Goal: Information Seeking & Learning: Learn about a topic

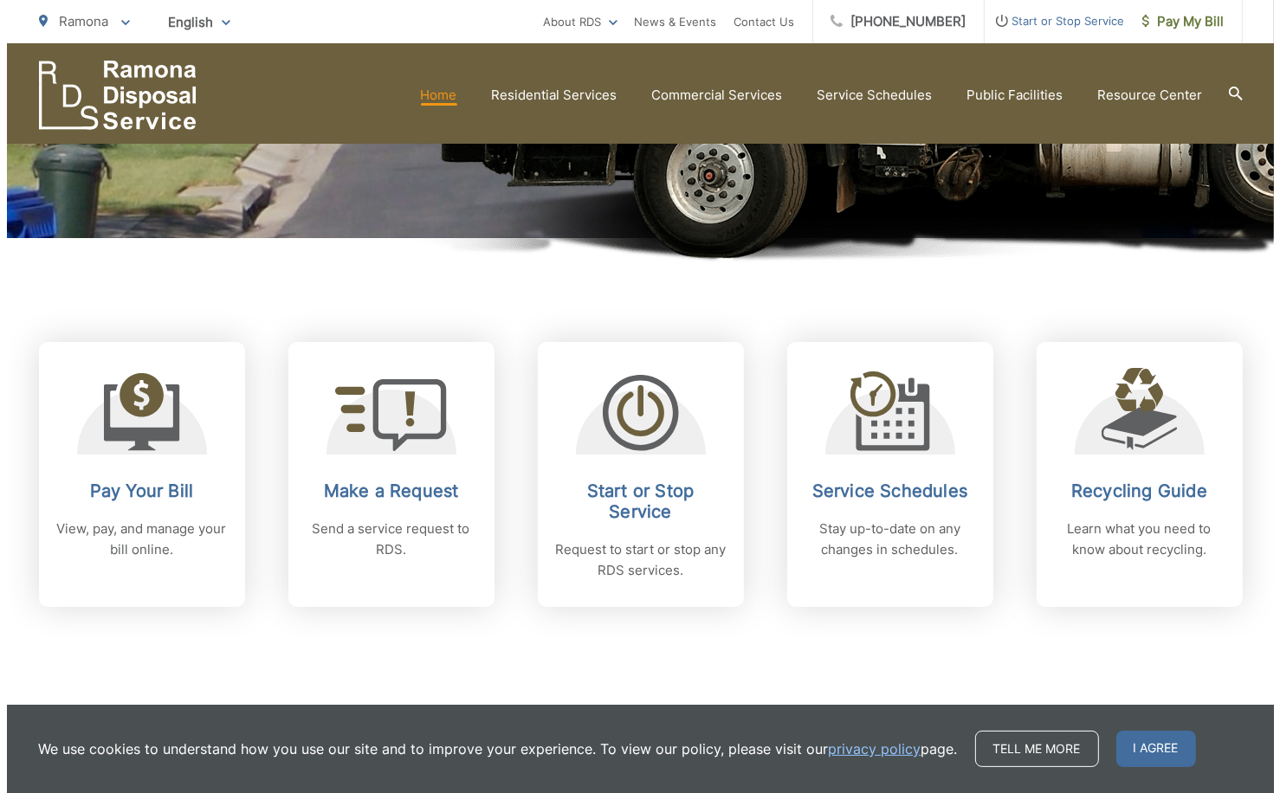
scroll to position [606, 0]
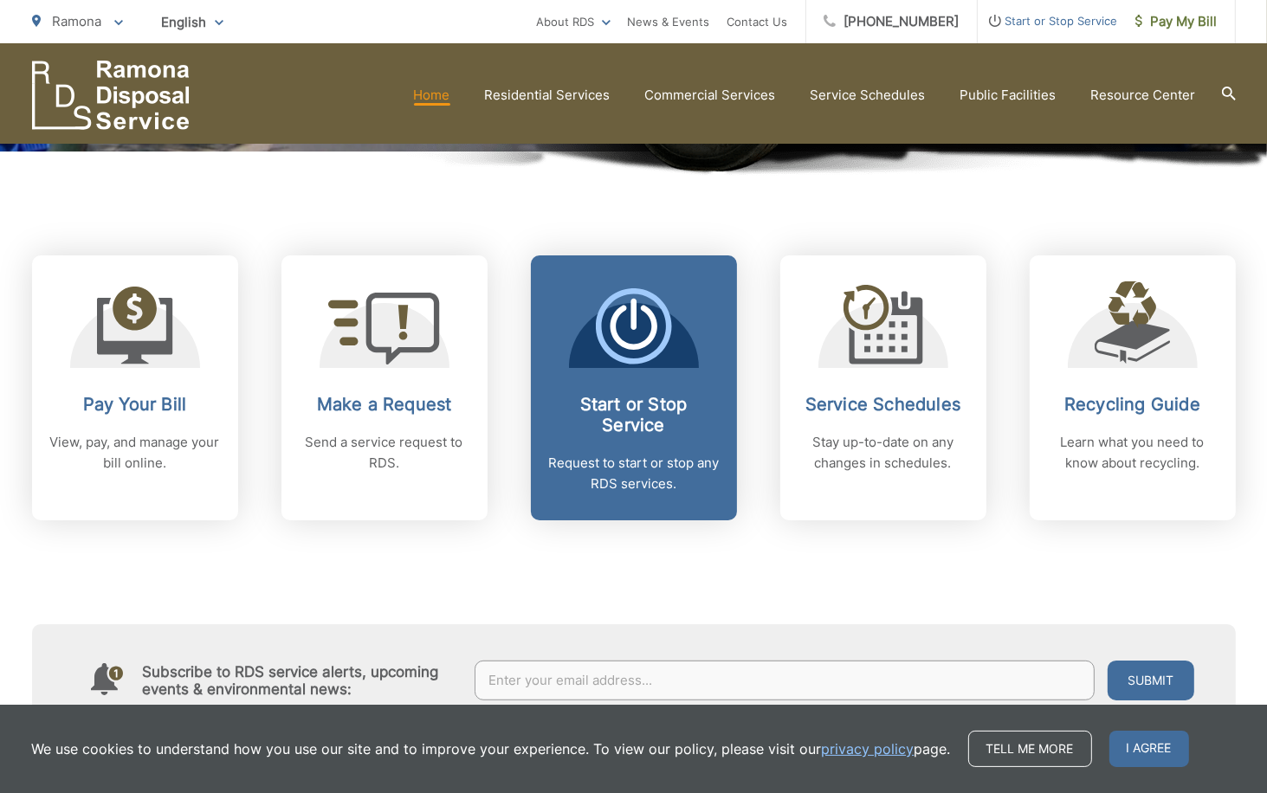
click at [651, 433] on h2 "Start or Stop Service" at bounding box center [633, 415] width 171 height 42
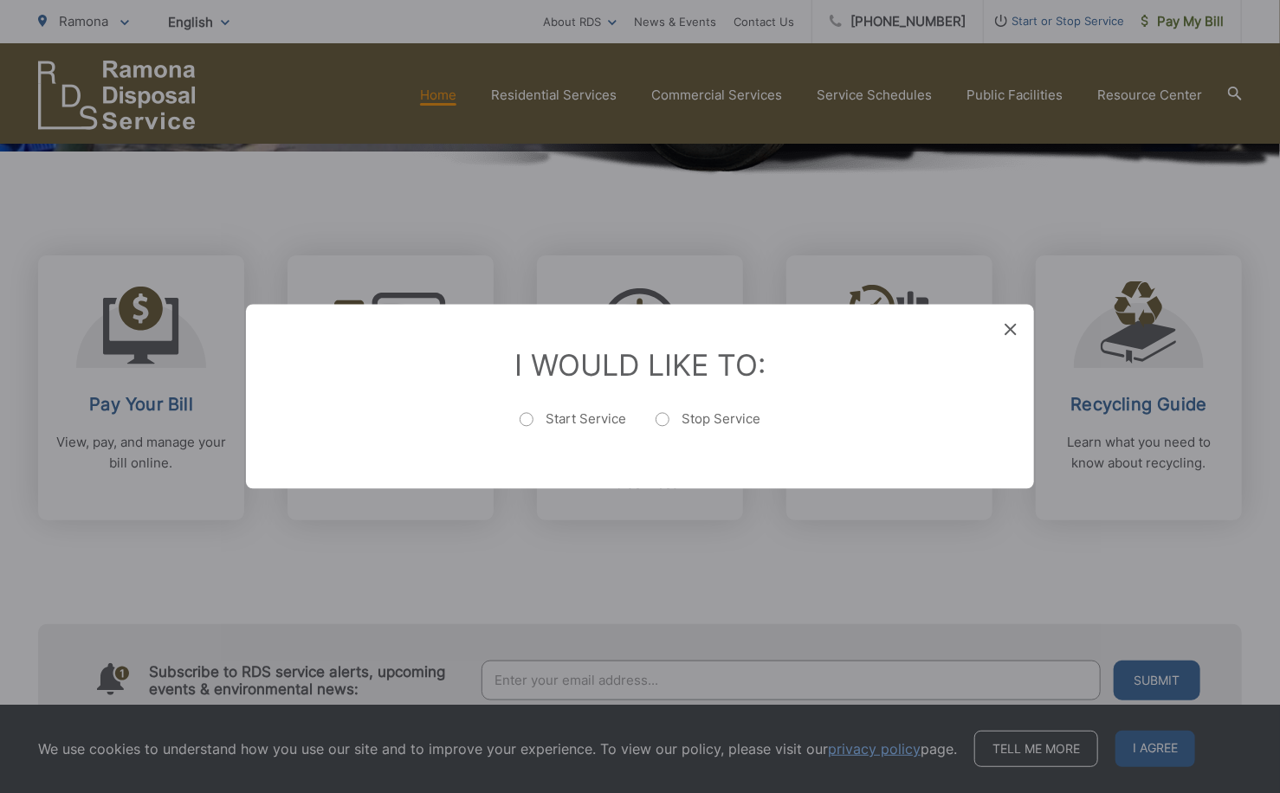
click at [530, 421] on label "Start Service" at bounding box center [572, 428] width 106 height 35
radio input "true"
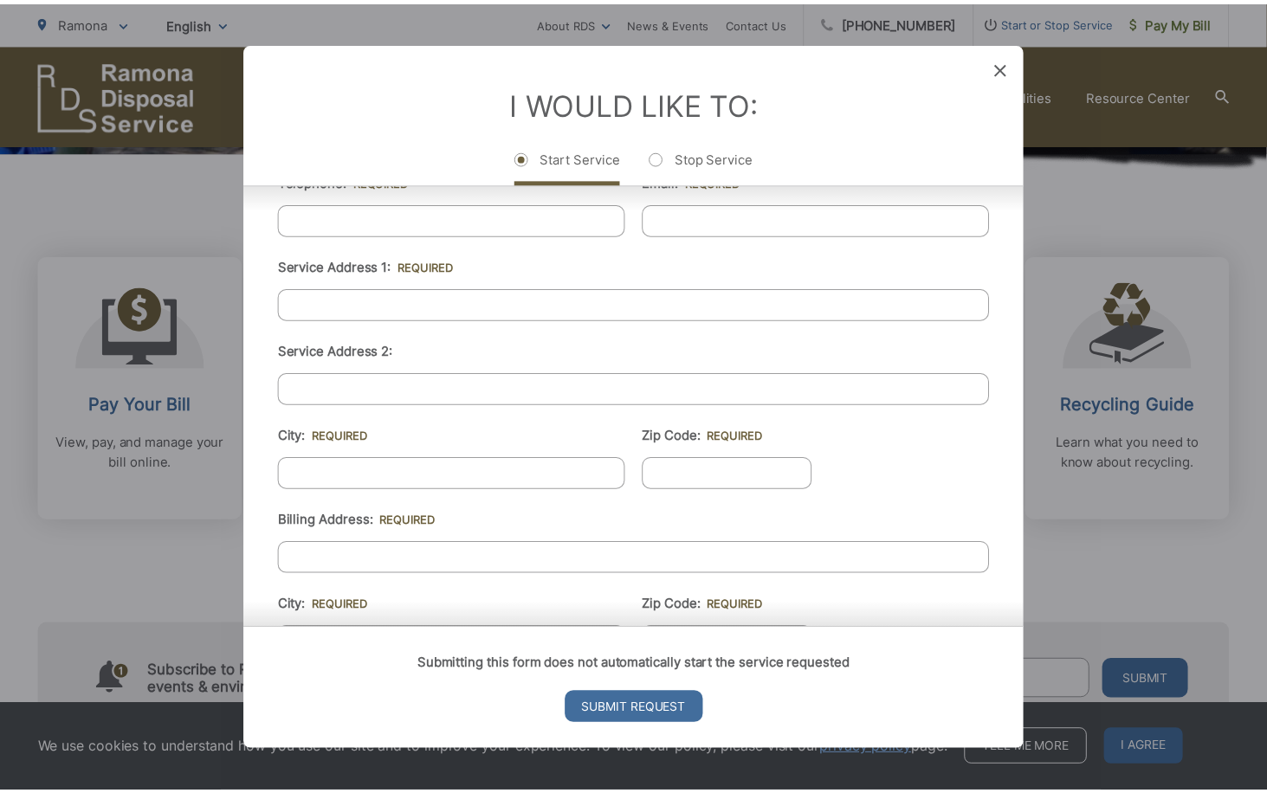
scroll to position [0, 0]
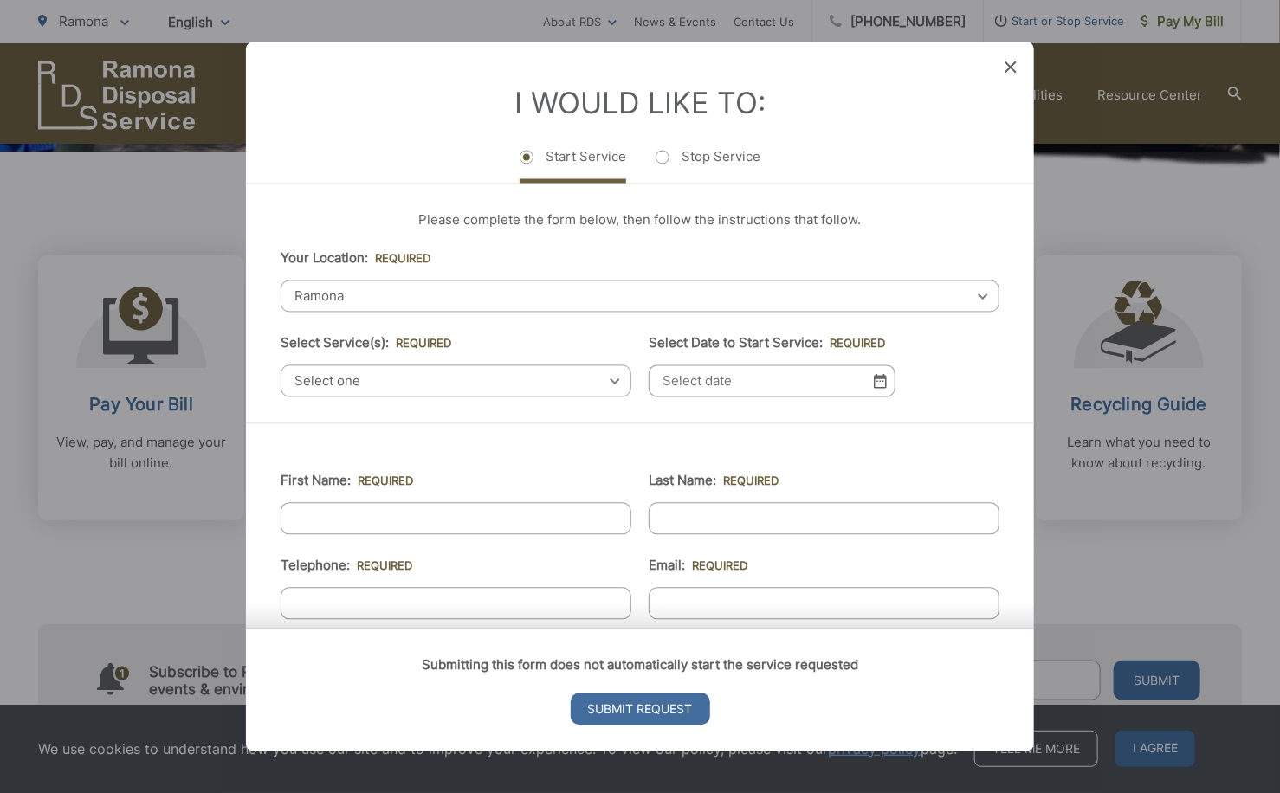
click at [1012, 65] on icon at bounding box center [1010, 67] width 12 height 12
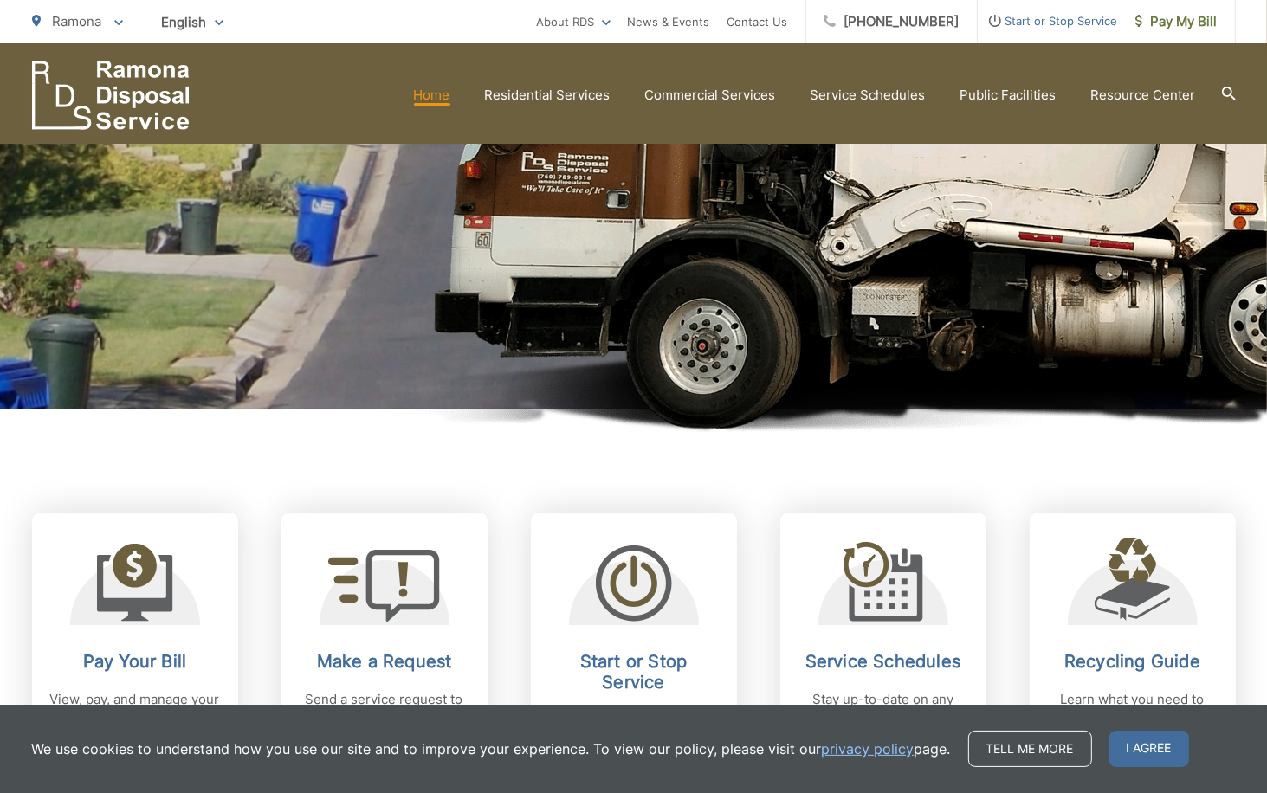
scroll to position [346, 0]
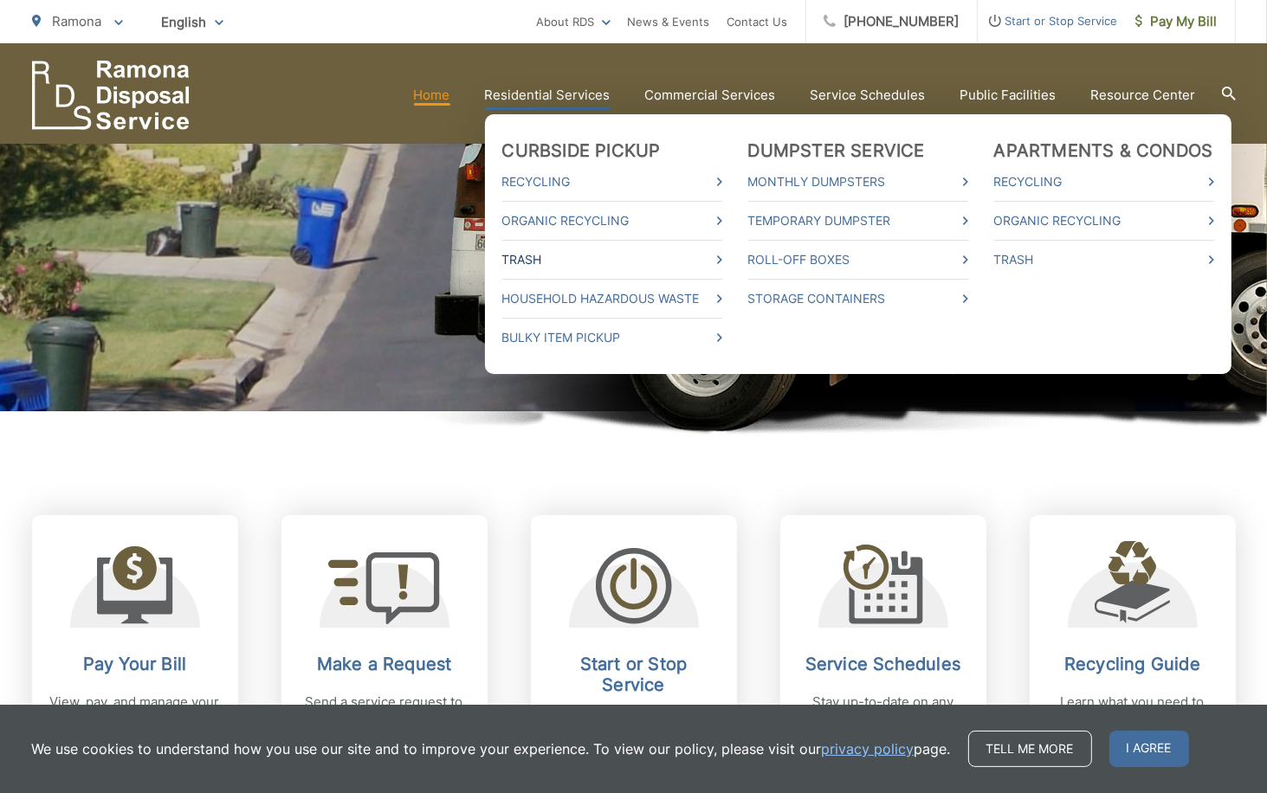
click at [722, 257] on icon at bounding box center [719, 259] width 5 height 9
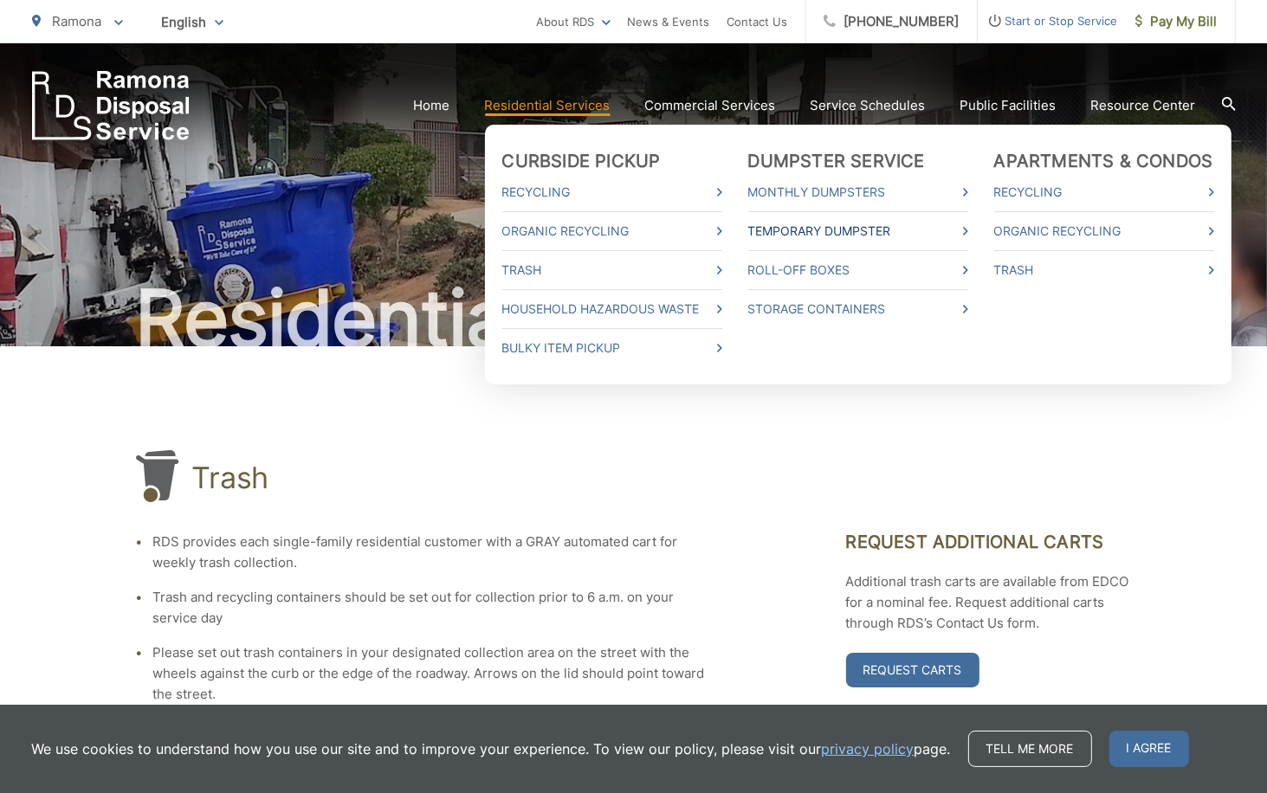
click at [848, 228] on link "Temporary Dumpster" at bounding box center [858, 231] width 220 height 21
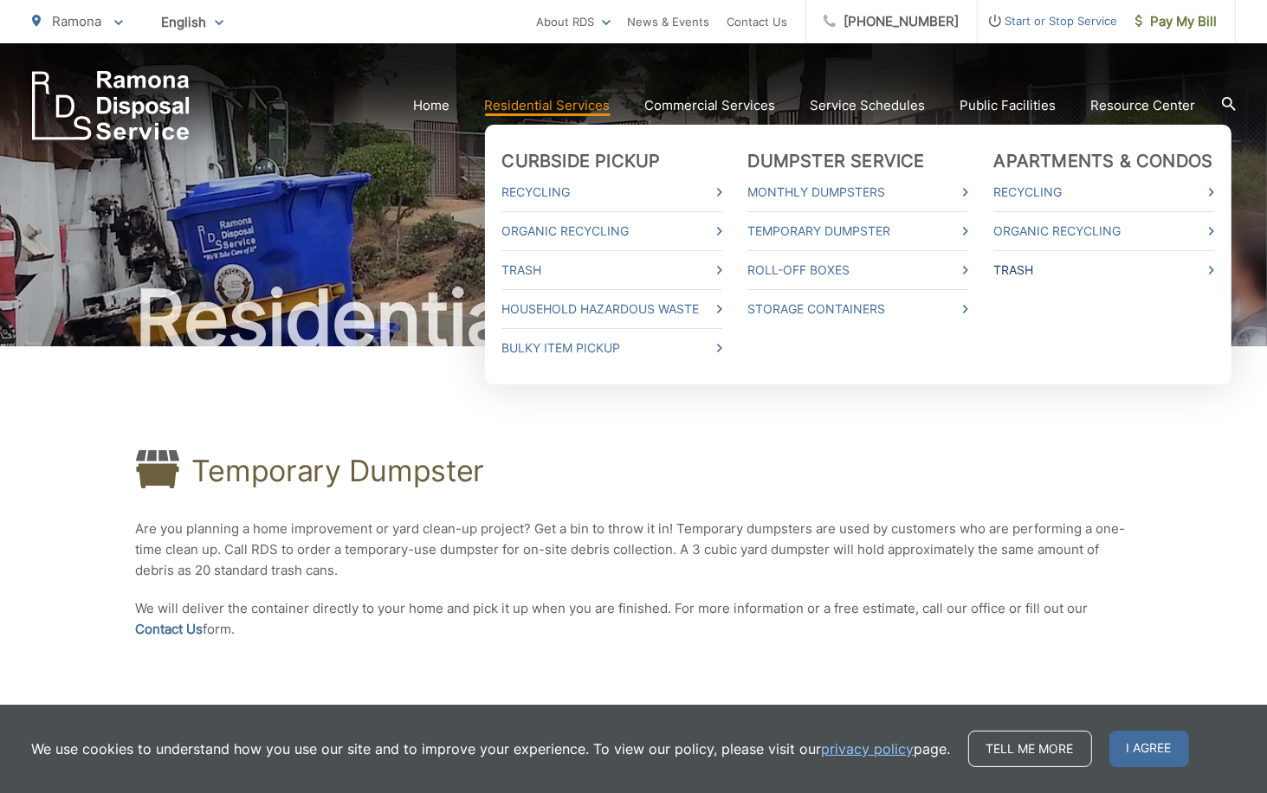
click at [1214, 268] on link "Trash" at bounding box center [1104, 270] width 220 height 21
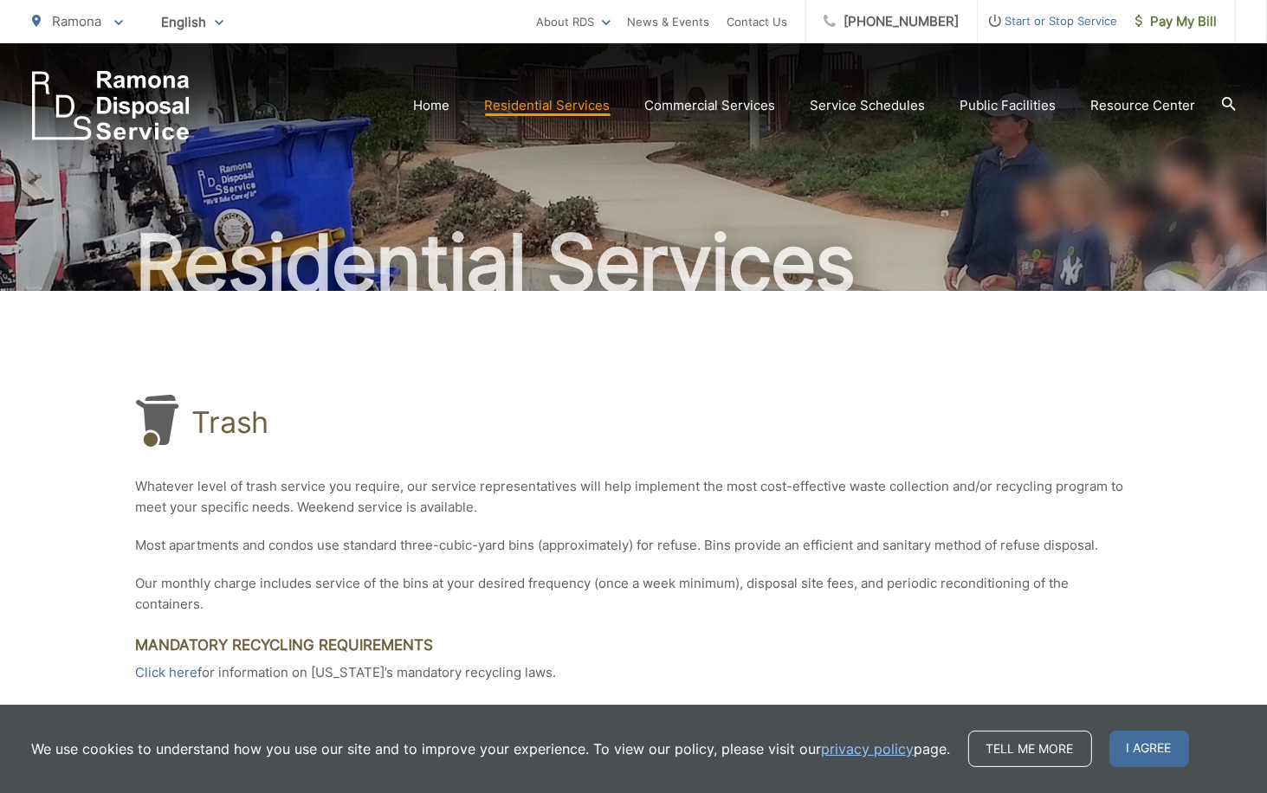
scroll to position [87, 0]
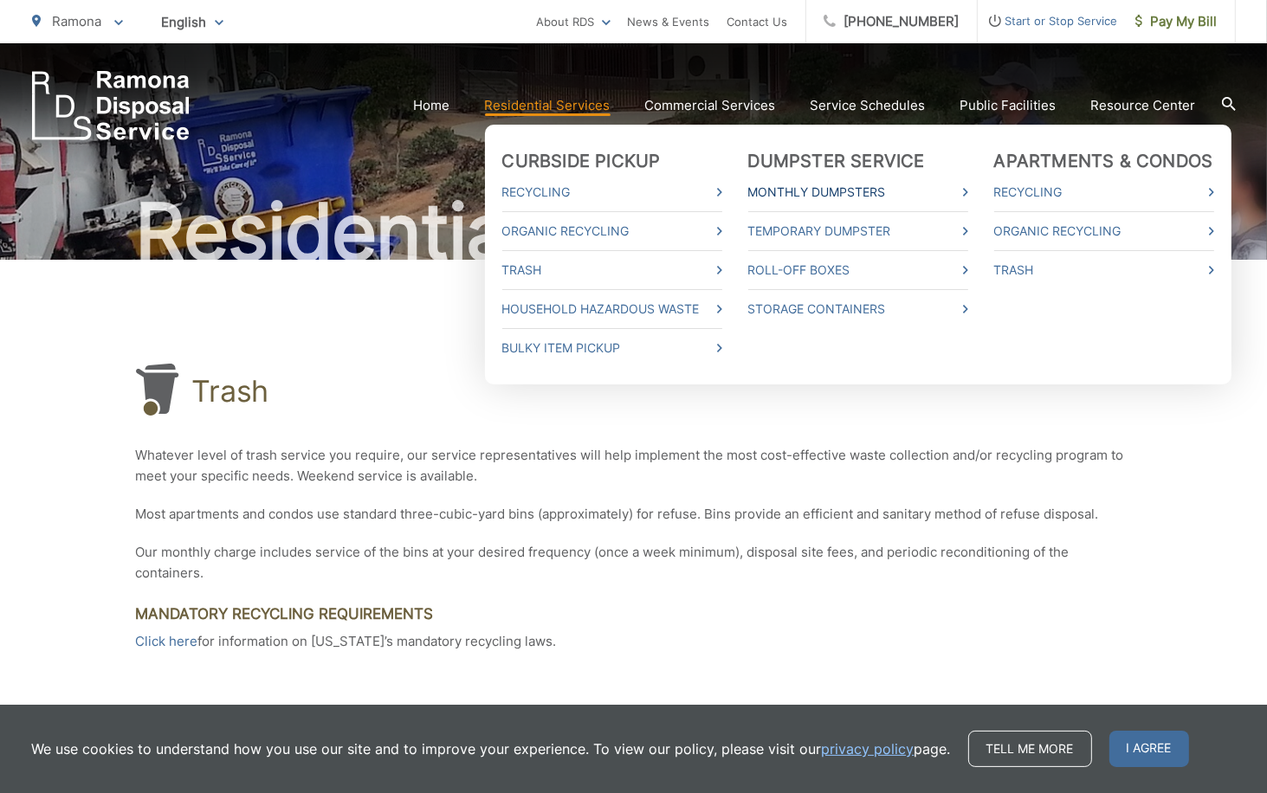
click at [831, 193] on link "Monthly Dumpsters" at bounding box center [858, 192] width 220 height 21
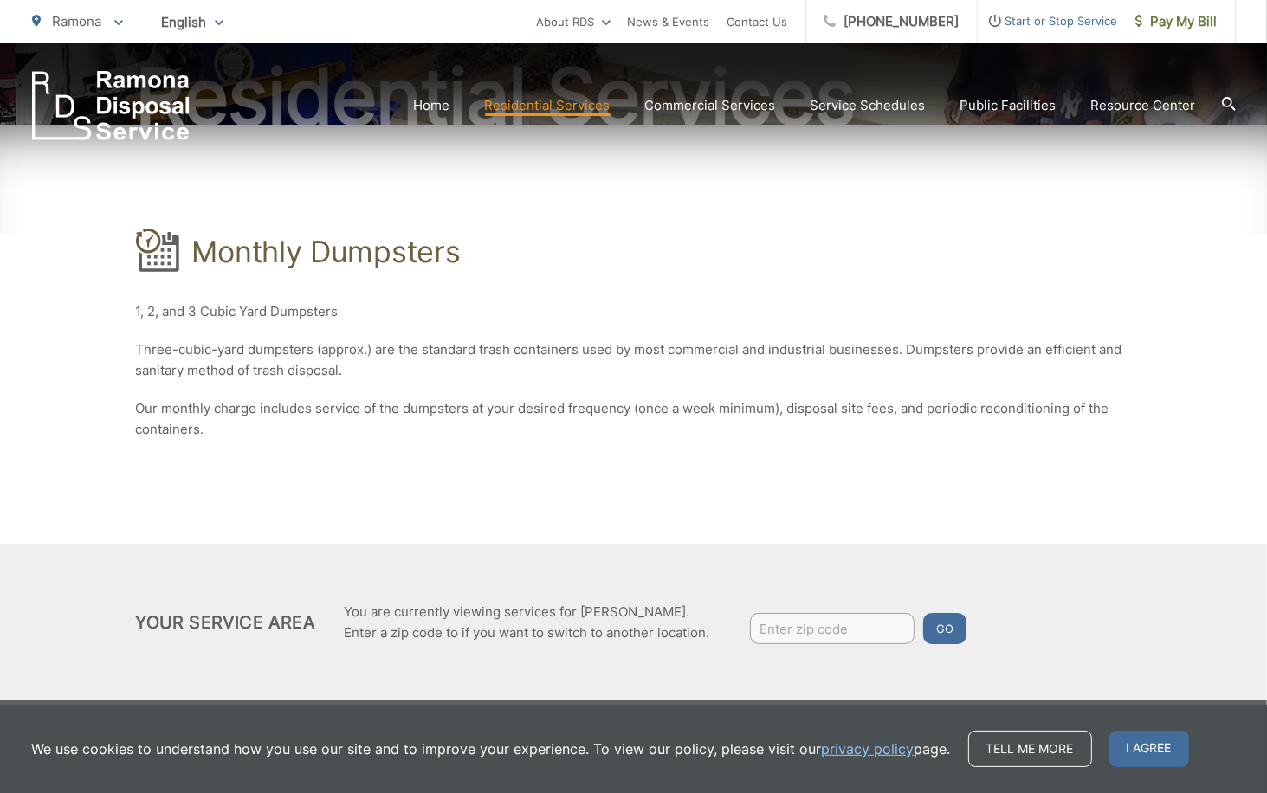
scroll to position [235, 0]
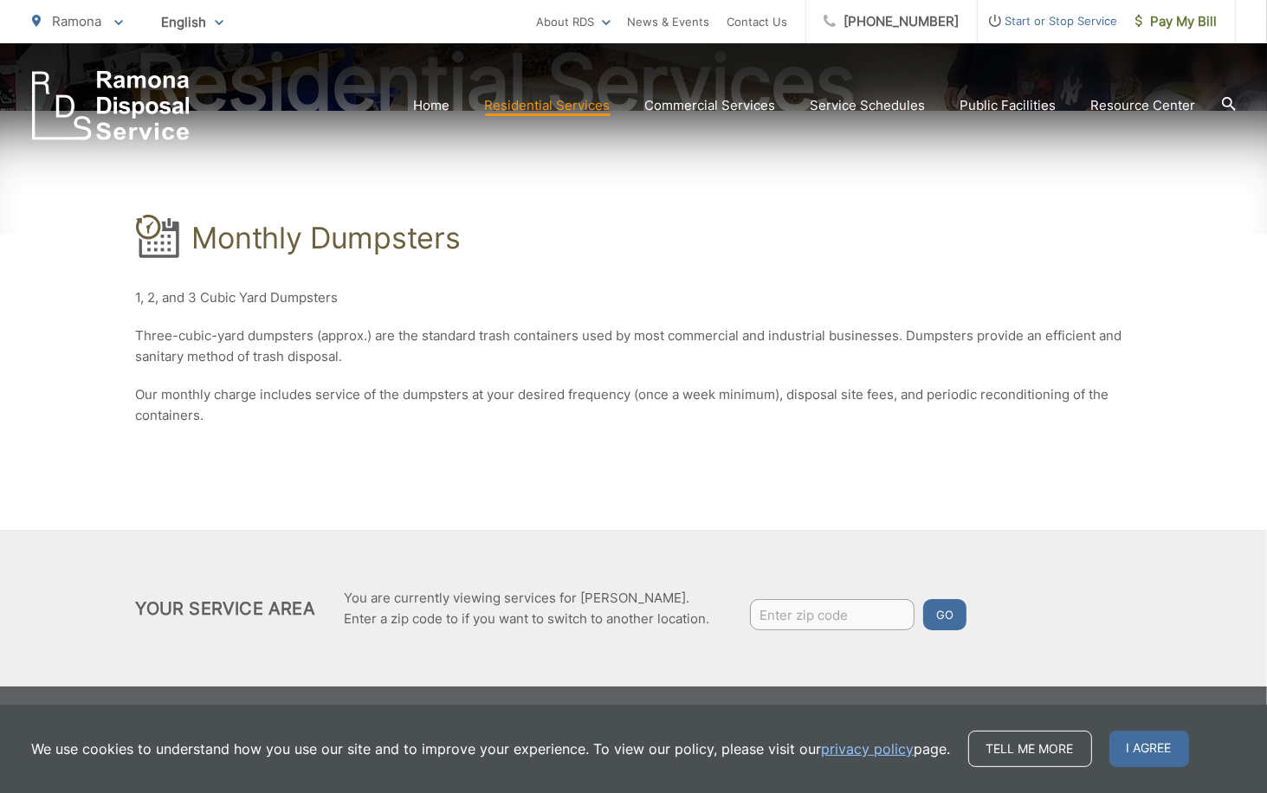
click at [775, 610] on input "Enter zip code" at bounding box center [832, 614] width 164 height 31
type input "92036"
click at [938, 615] on button "Go" at bounding box center [944, 614] width 43 height 31
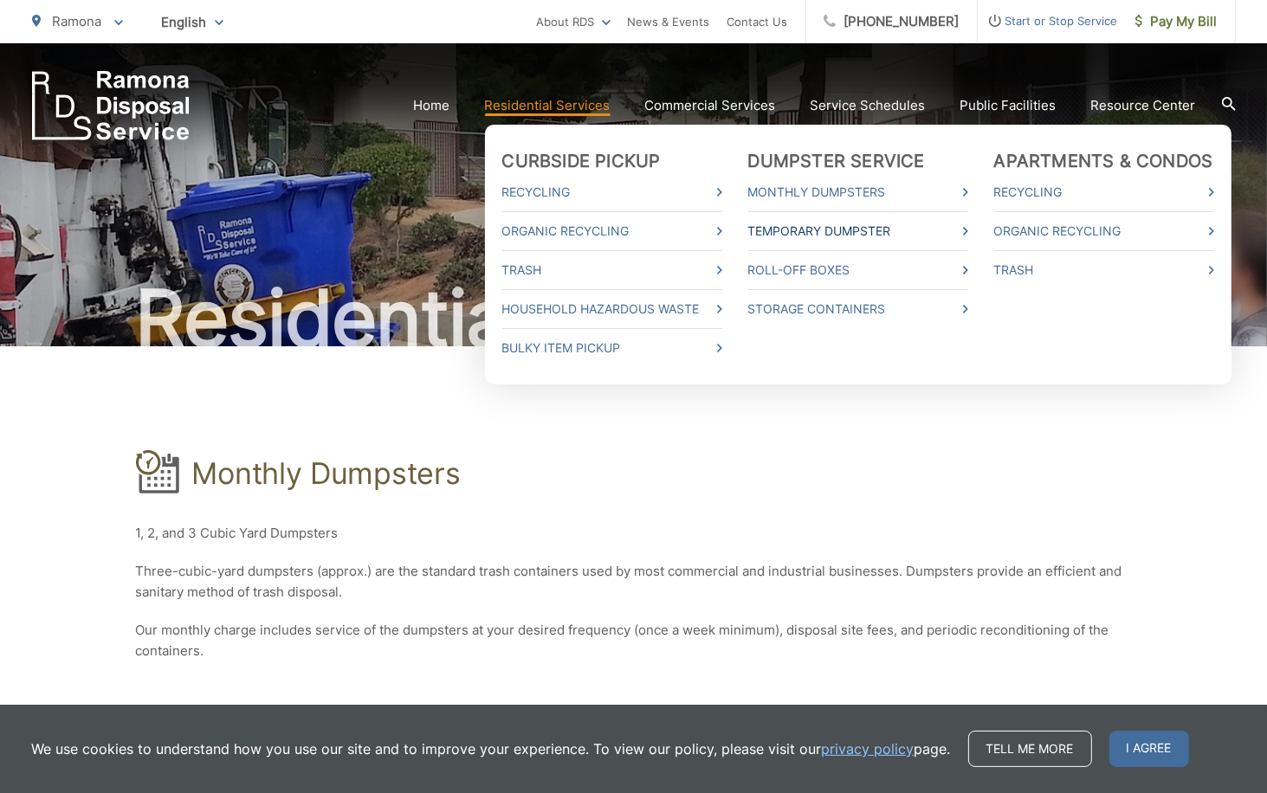
click at [841, 230] on link "Temporary Dumpster" at bounding box center [858, 231] width 220 height 21
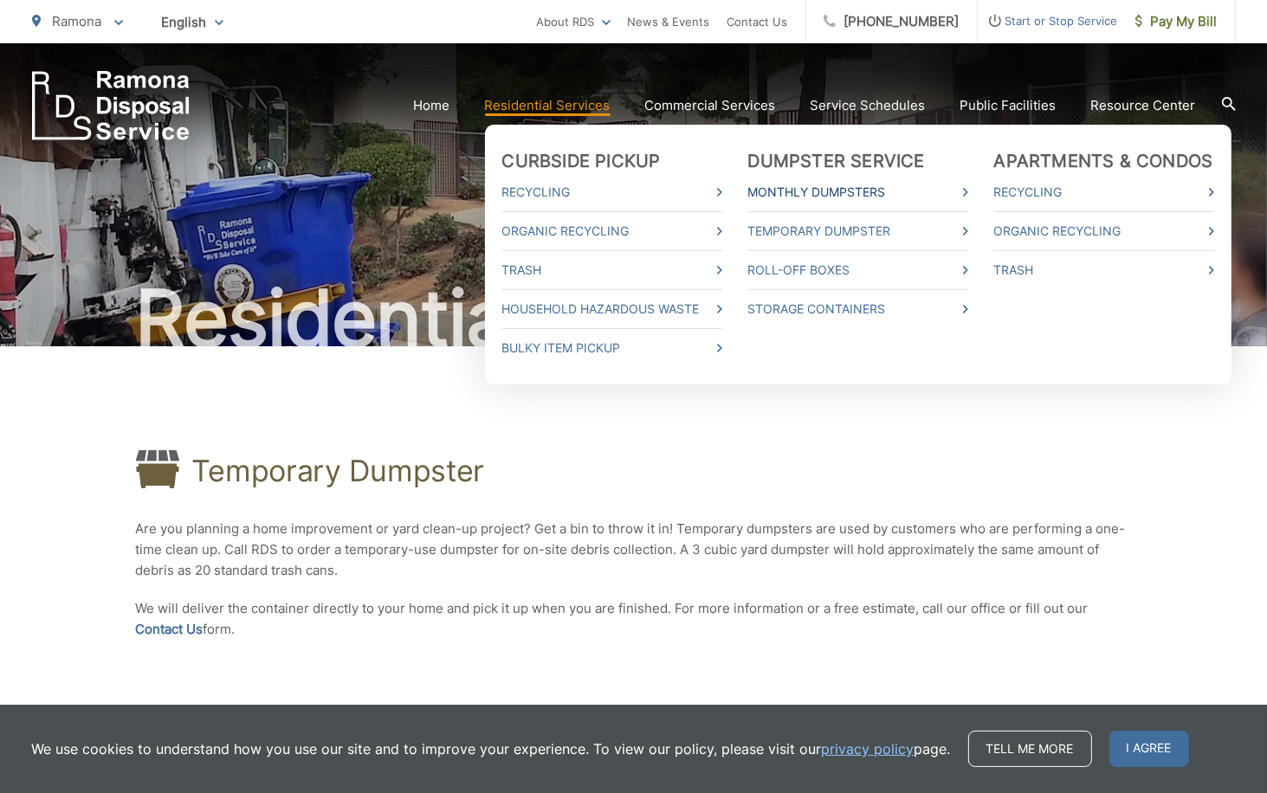
click at [849, 193] on link "Monthly Dumpsters" at bounding box center [858, 192] width 220 height 21
